Goal: Task Accomplishment & Management: Use online tool/utility

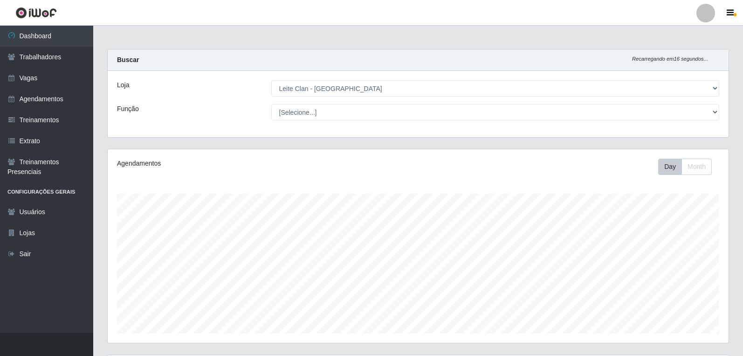
select select "452"
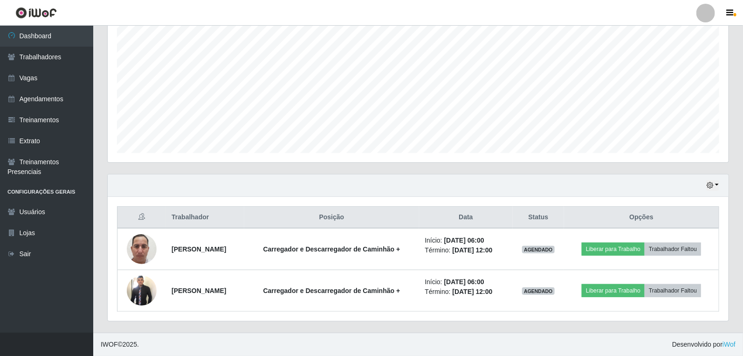
scroll to position [193, 621]
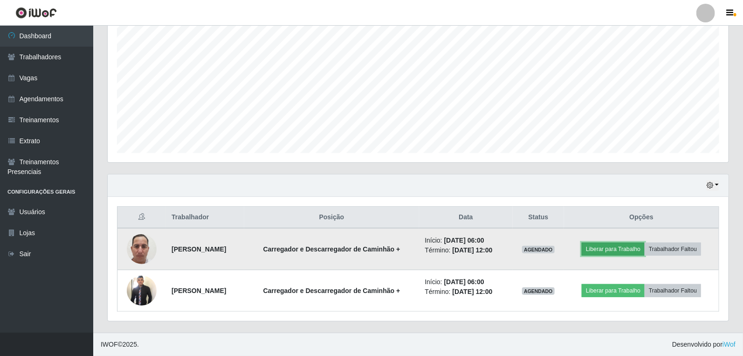
click at [619, 251] on button "Liberar para Trabalho" at bounding box center [613, 248] width 63 height 13
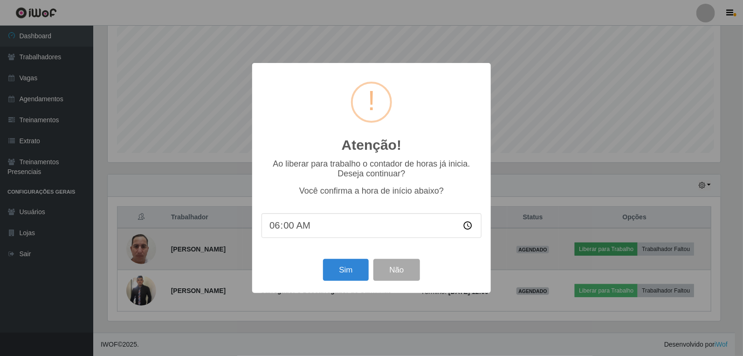
scroll to position [193, 615]
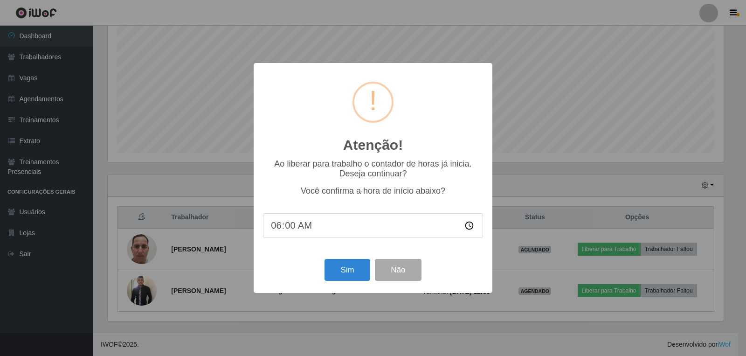
click at [294, 226] on input "06:00" at bounding box center [373, 225] width 220 height 25
type input "06:40"
click at [342, 269] on button "Sim" at bounding box center [346, 270] width 45 height 22
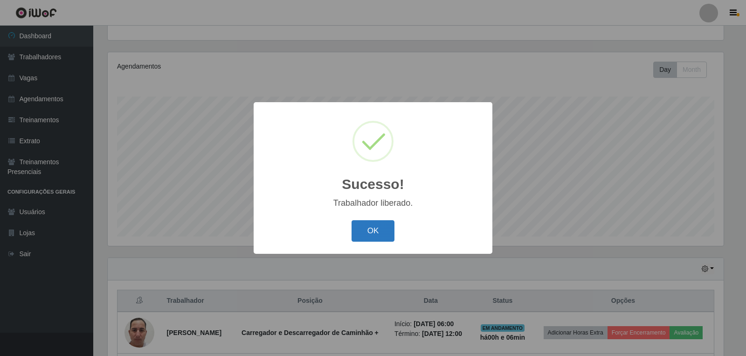
click at [373, 223] on button "OK" at bounding box center [373, 231] width 43 height 22
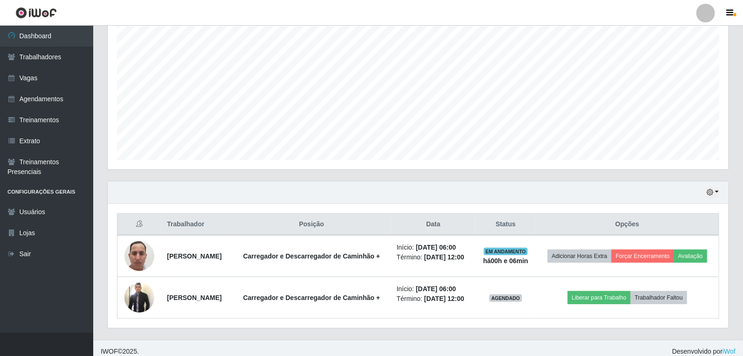
scroll to position [180, 0]
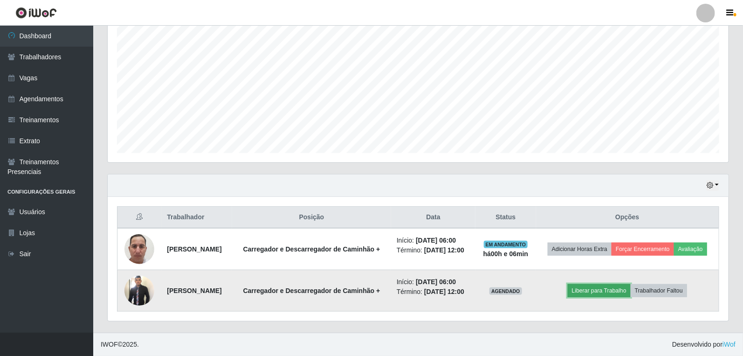
click at [604, 293] on button "Liberar para Trabalho" at bounding box center [599, 290] width 63 height 13
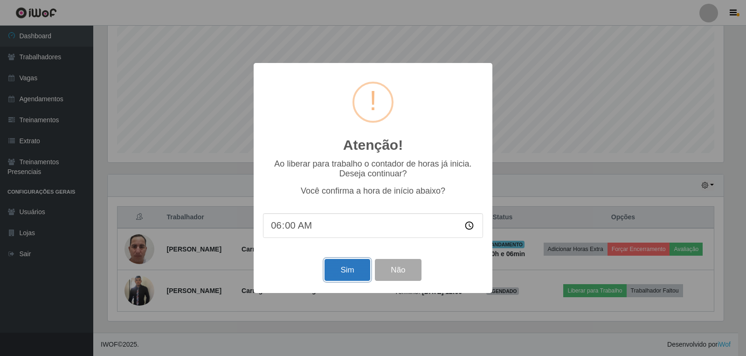
click at [343, 276] on button "Sim" at bounding box center [346, 270] width 45 height 22
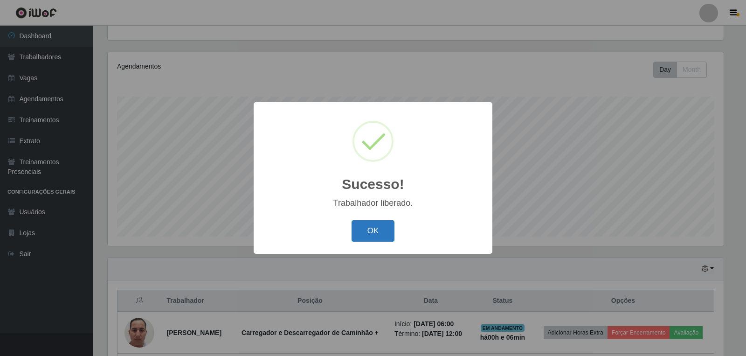
click at [371, 227] on button "OK" at bounding box center [373, 231] width 43 height 22
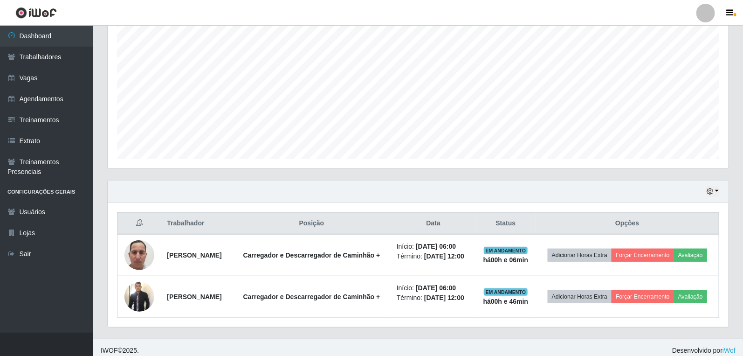
scroll to position [180, 0]
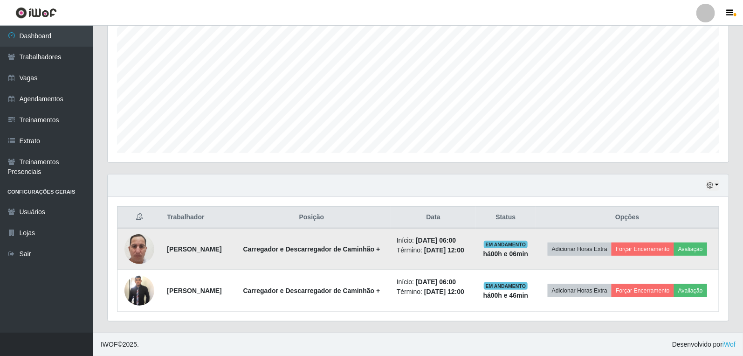
click at [450, 255] on td "Início: [DATE] 06:00 Término: [DATE] 12:00" at bounding box center [433, 249] width 84 height 42
